Goal: Navigation & Orientation: Find specific page/section

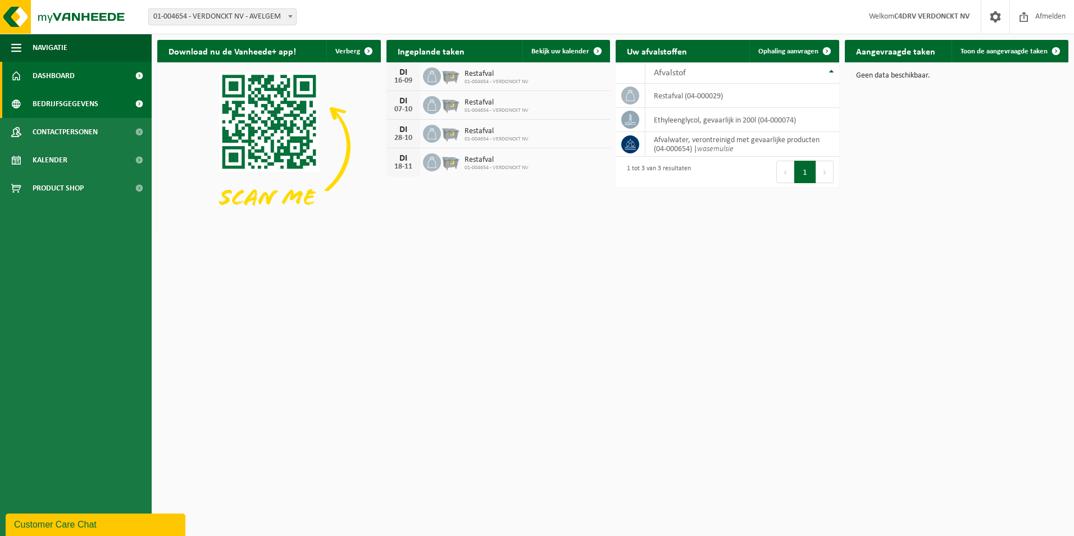
click at [65, 110] on span "Bedrijfsgegevens" at bounding box center [66, 104] width 66 height 28
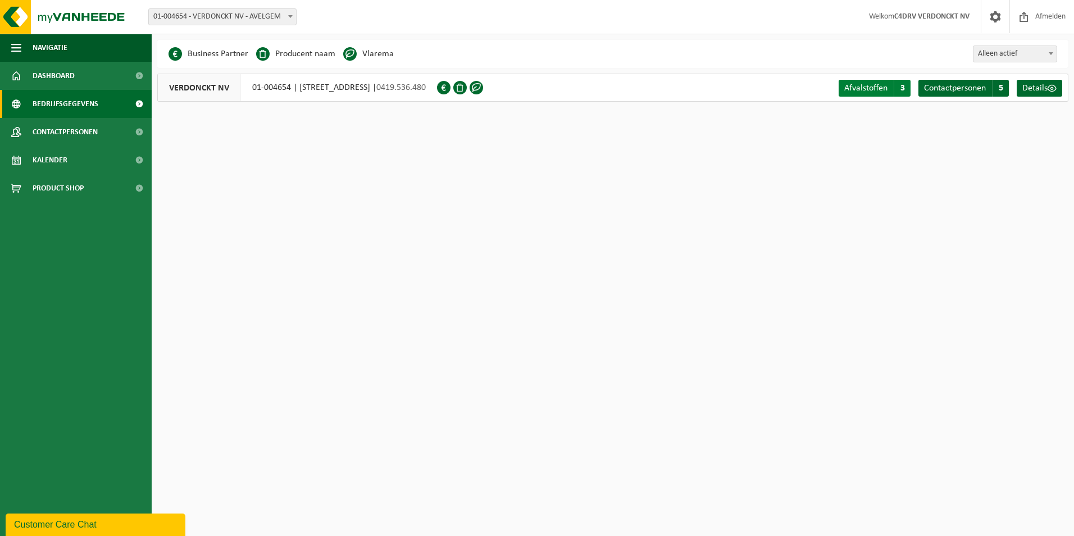
click at [870, 85] on span "Afvalstoffen" at bounding box center [865, 88] width 43 height 9
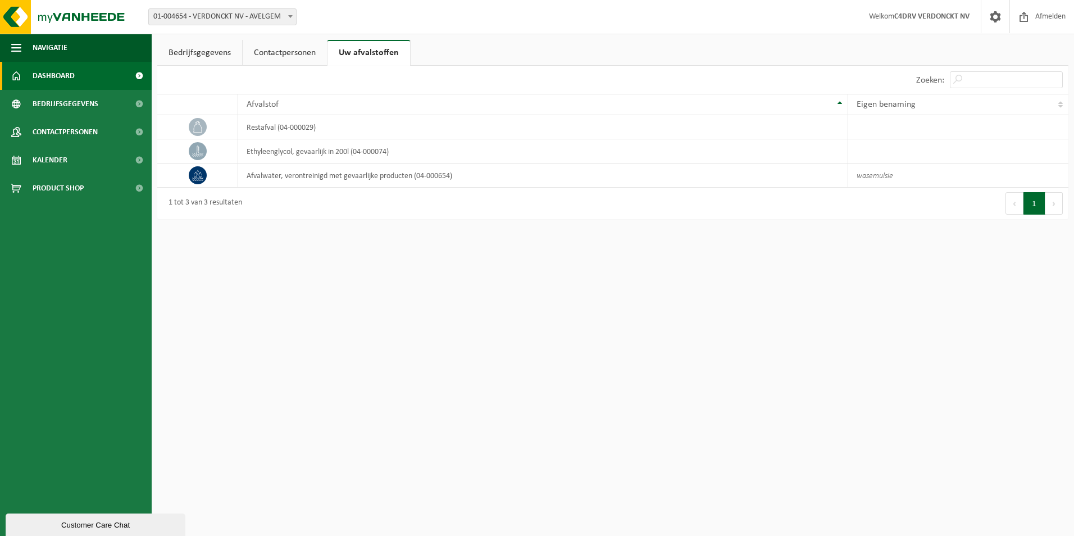
click at [65, 75] on span "Dashboard" at bounding box center [54, 76] width 42 height 28
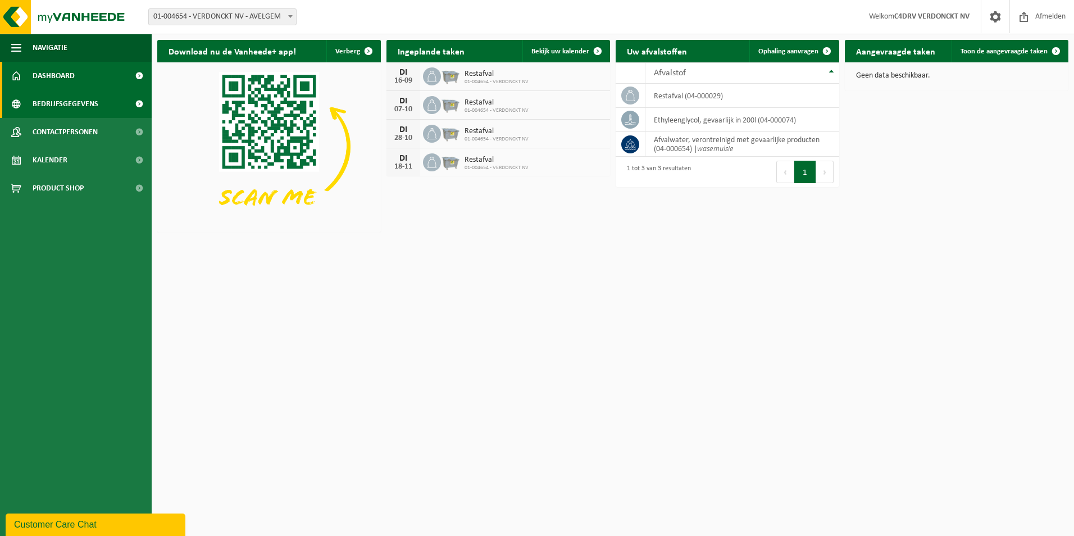
click at [73, 100] on span "Bedrijfsgegevens" at bounding box center [66, 104] width 66 height 28
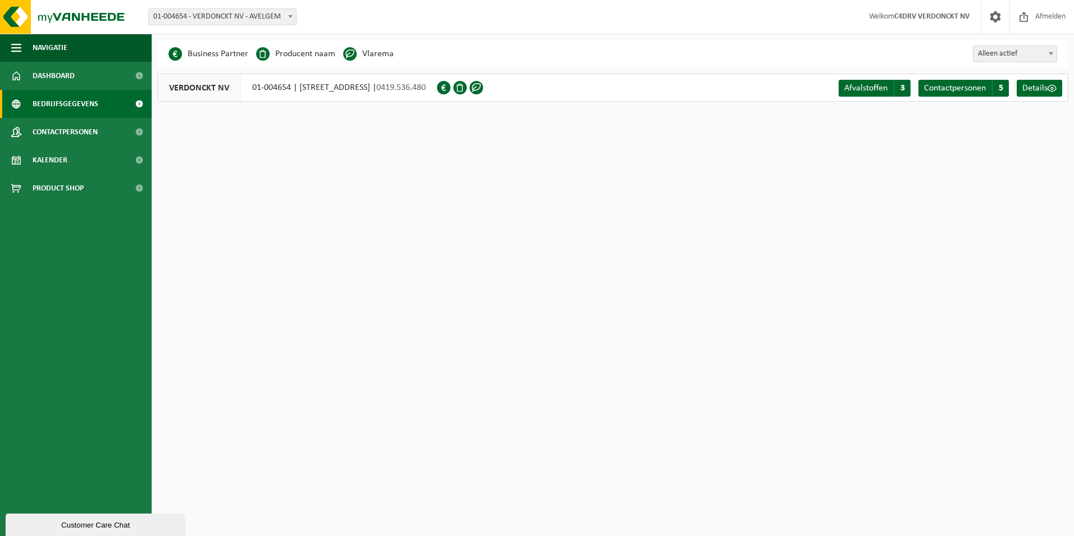
click at [426, 87] on span "0419.536.480" at bounding box center [400, 87] width 49 height 9
click at [260, 85] on div "VERDONCKT NV 01-004654 | DOORNIKSESTEENWEG 202, 8580 AVELGEM | 0419.536.480" at bounding box center [297, 88] width 280 height 28
click at [176, 86] on span "VERDONCKT NV" at bounding box center [199, 87] width 83 height 27
click at [861, 92] on span "Afvalstoffen" at bounding box center [865, 88] width 43 height 9
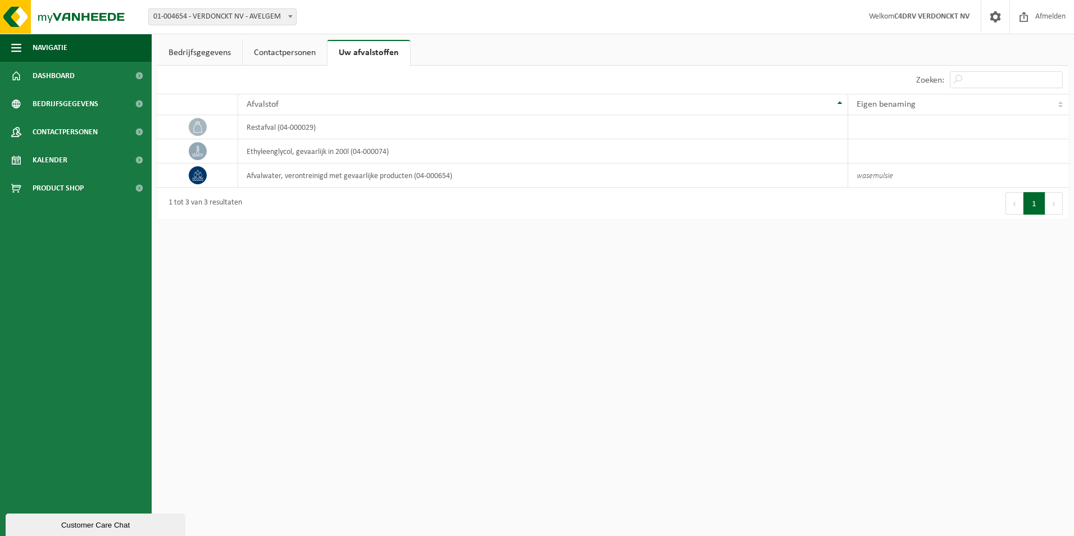
click at [202, 53] on link "Bedrijfsgegevens" at bounding box center [199, 53] width 85 height 26
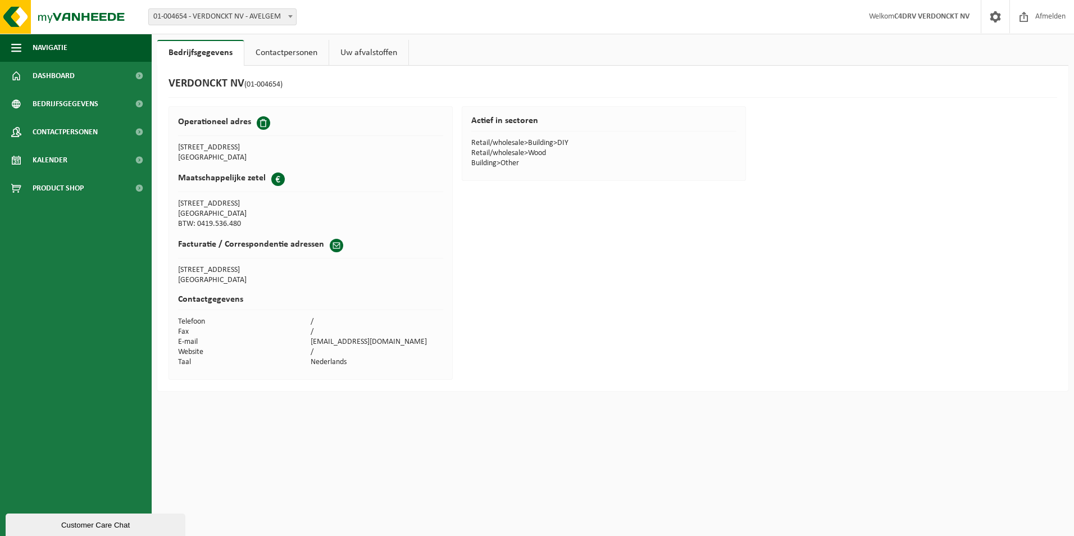
click at [286, 52] on link "Contactpersonen" at bounding box center [286, 53] width 84 height 26
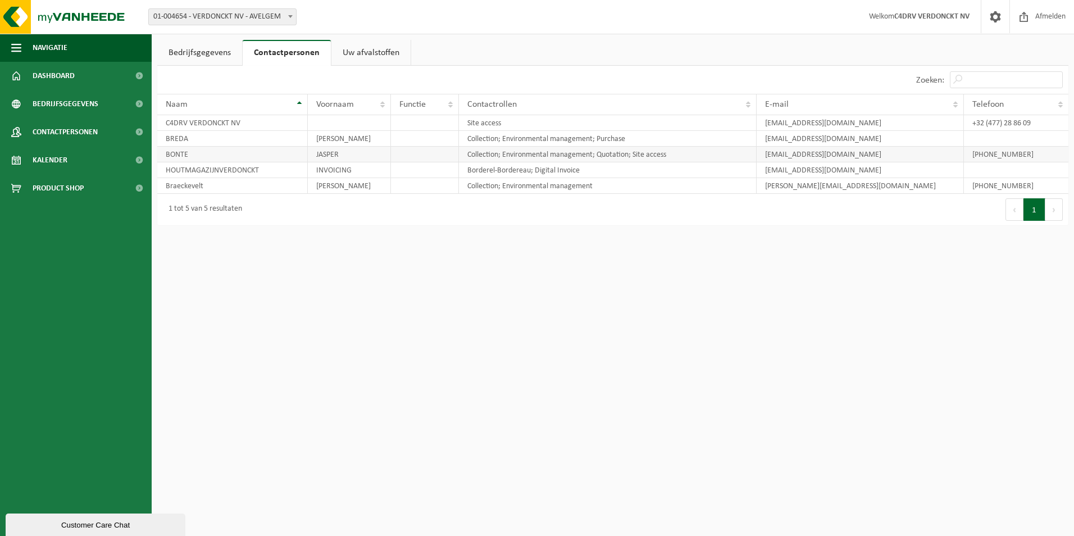
click at [768, 157] on td "jasper@houtmagazijnverdonckt.be" at bounding box center [860, 155] width 207 height 16
click at [362, 48] on link "Uw afvalstoffen" at bounding box center [370, 53] width 79 height 26
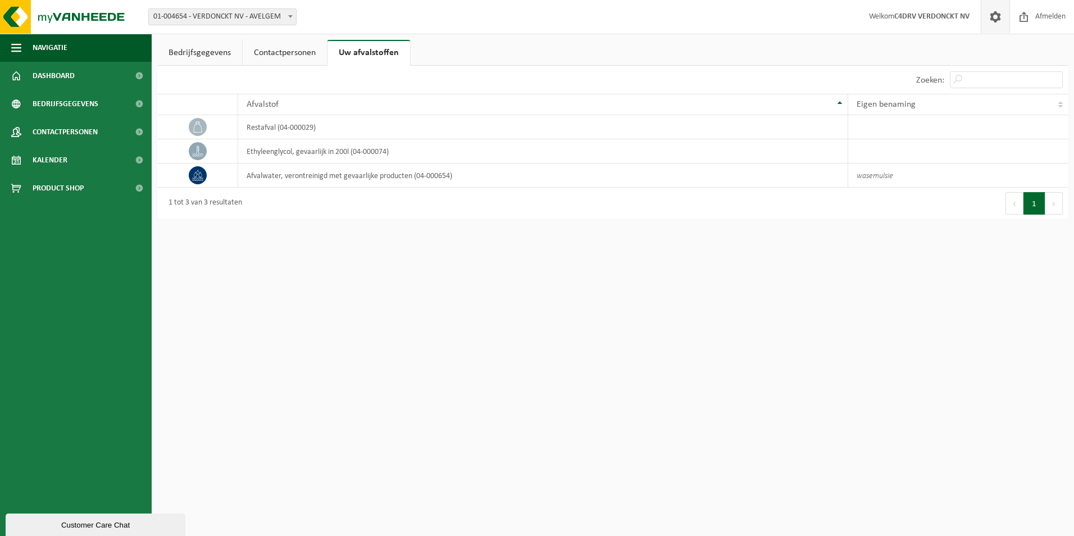
click at [988, 20] on span at bounding box center [995, 16] width 17 height 33
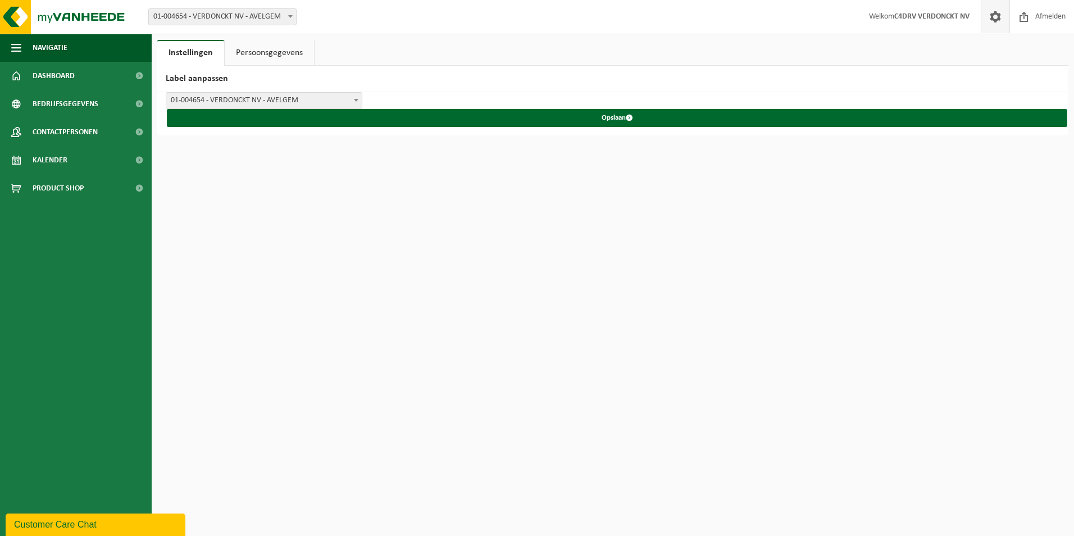
click at [265, 52] on link "Persoonsgegevens" at bounding box center [269, 53] width 89 height 26
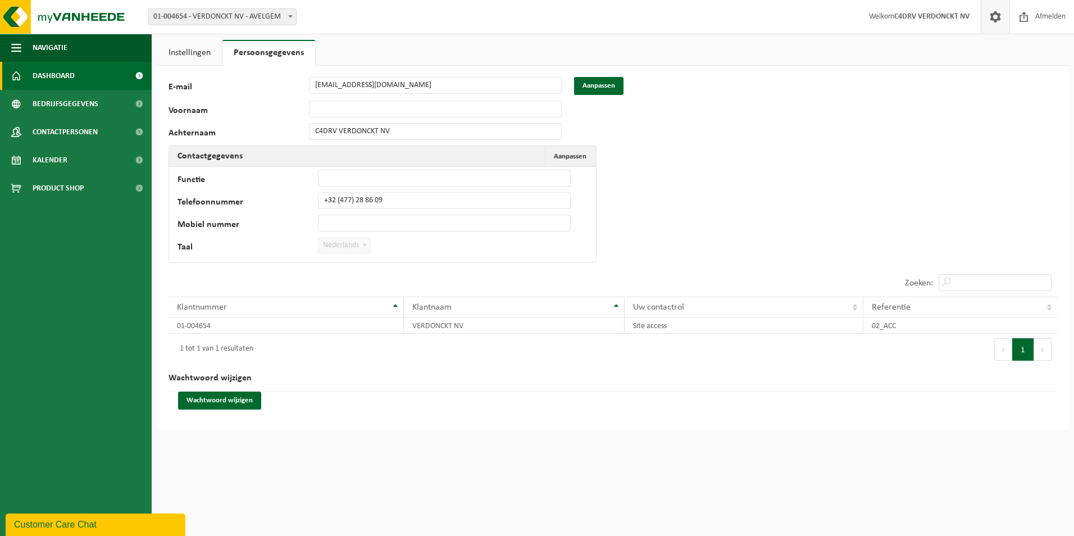
click at [57, 74] on span "Dashboard" at bounding box center [54, 76] width 42 height 28
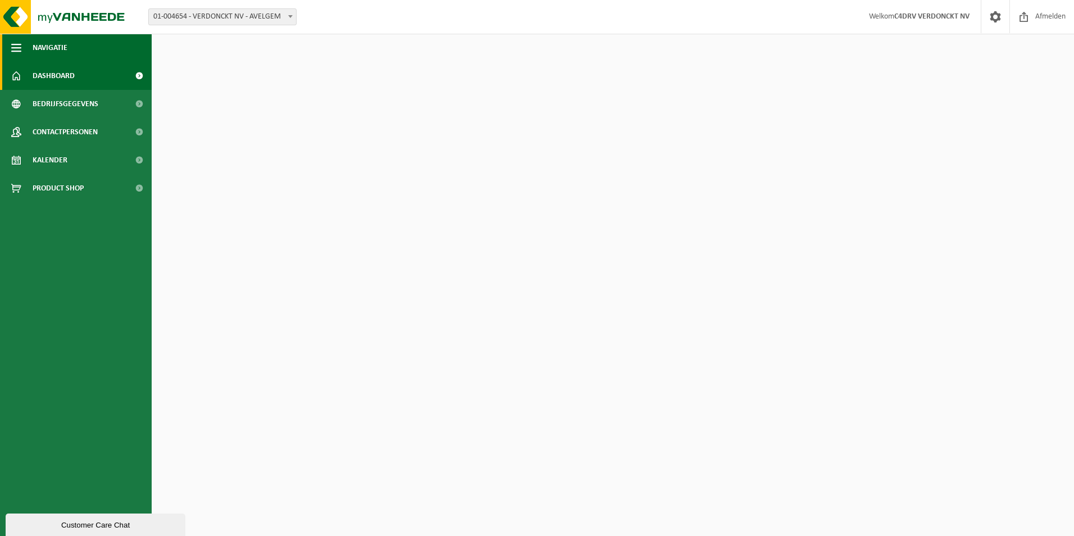
click at [23, 50] on button "Navigatie" at bounding box center [76, 48] width 152 height 28
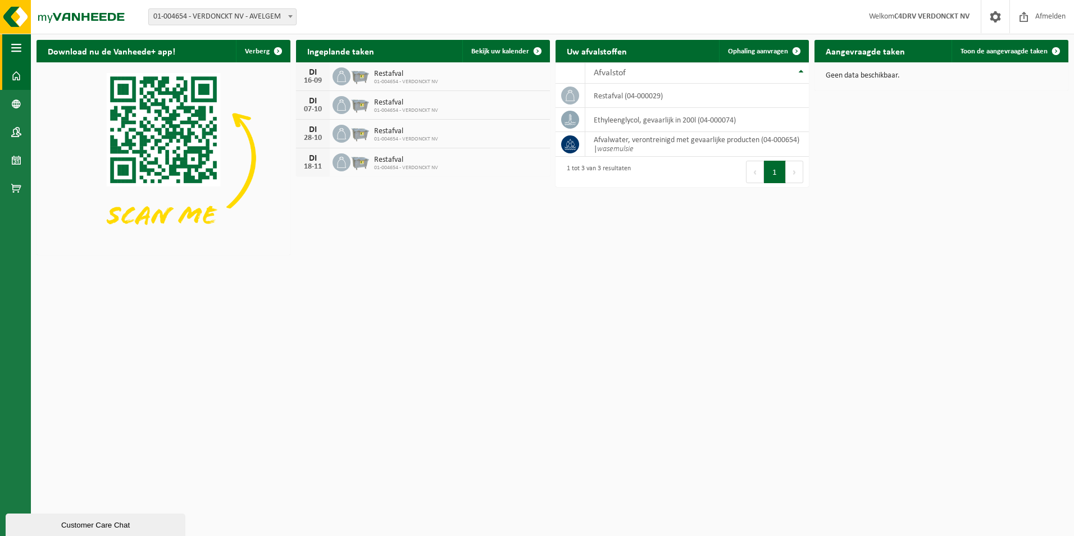
click at [20, 50] on span "button" at bounding box center [16, 48] width 10 height 28
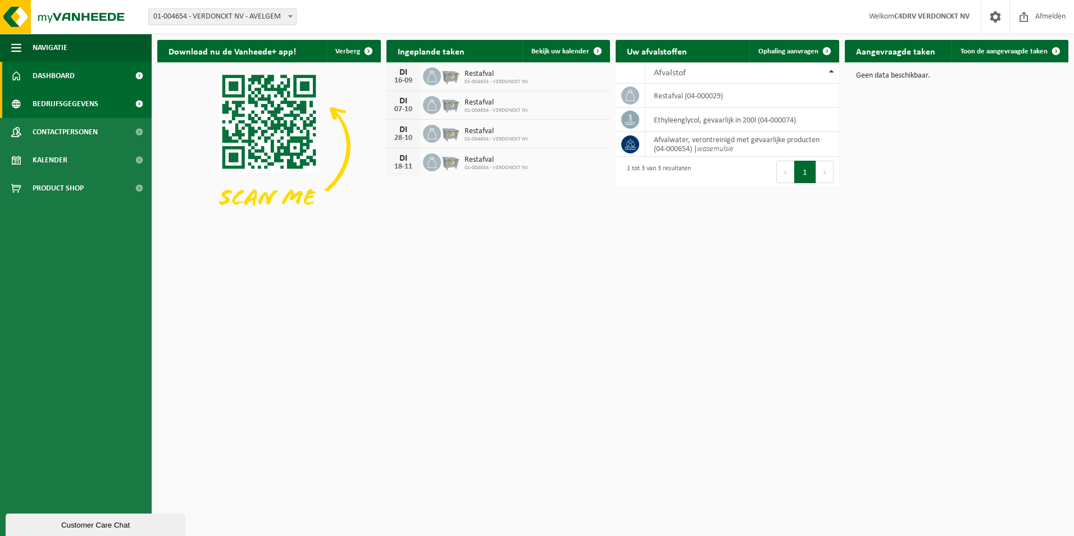
click at [83, 106] on span "Bedrijfsgegevens" at bounding box center [66, 104] width 66 height 28
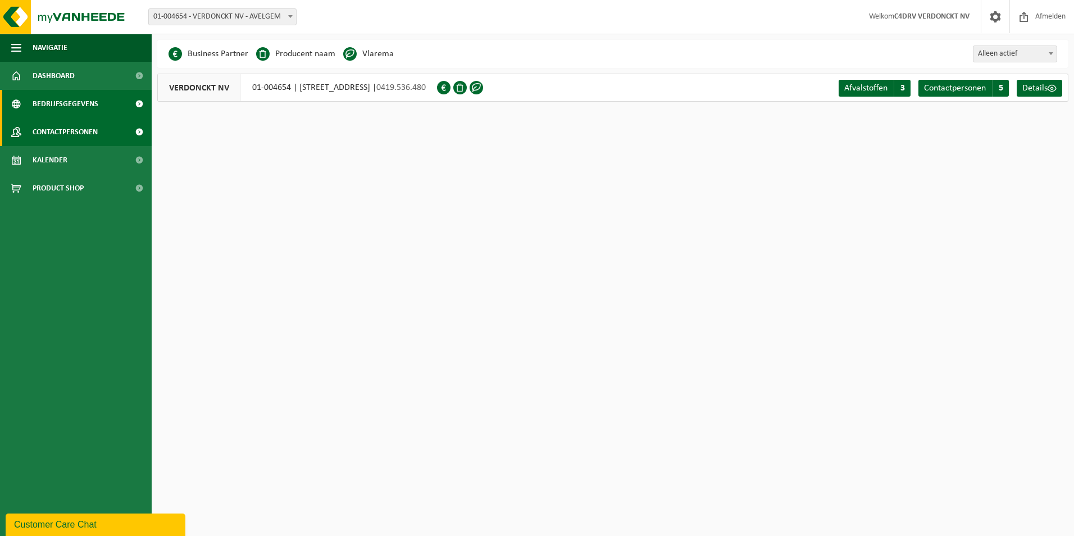
click at [74, 132] on span "Contactpersonen" at bounding box center [65, 132] width 65 height 28
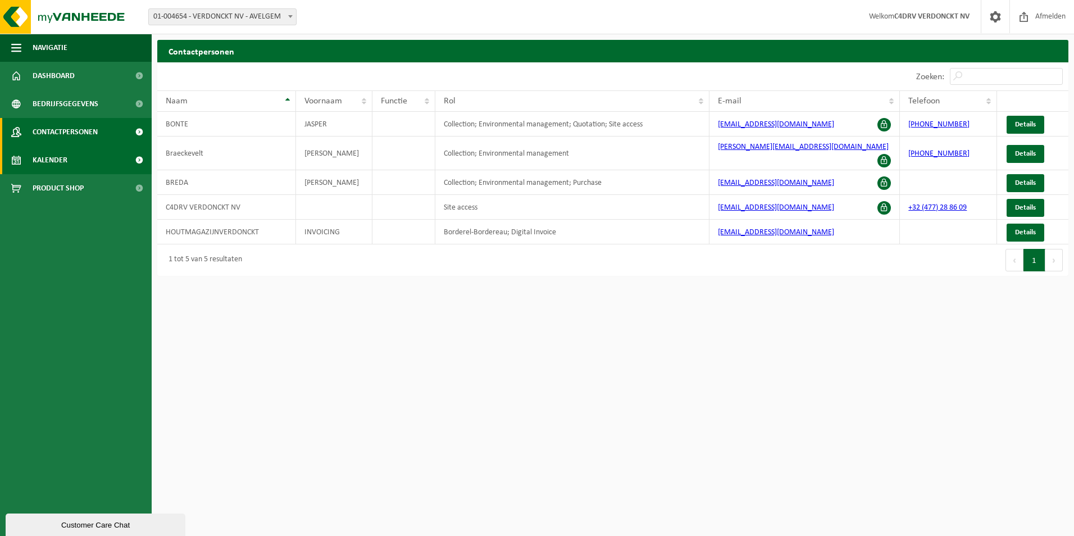
click at [46, 156] on span "Kalender" at bounding box center [50, 160] width 35 height 28
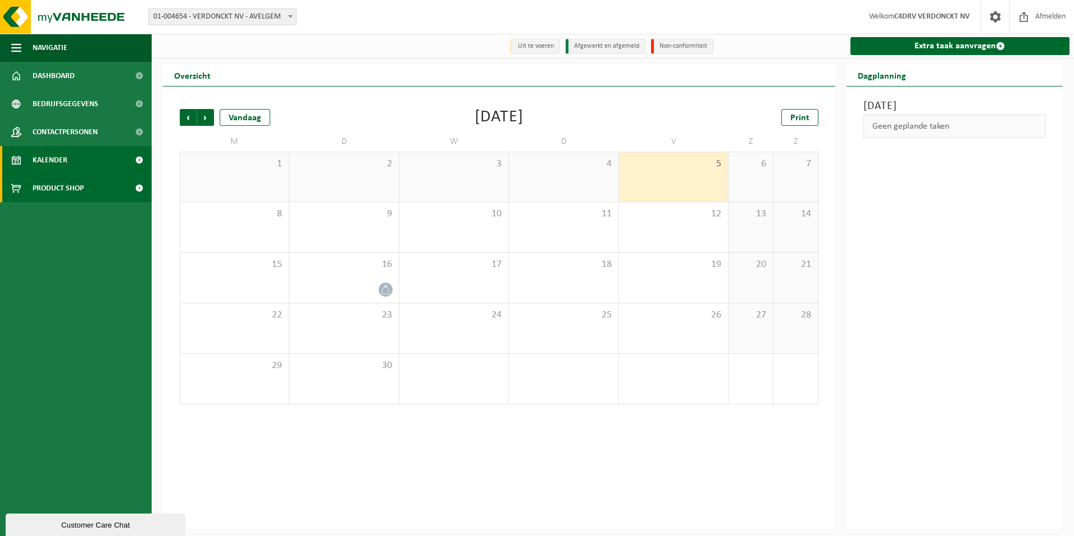
click at [50, 189] on span "Product Shop" at bounding box center [58, 188] width 51 height 28
